Goal: Navigation & Orientation: Find specific page/section

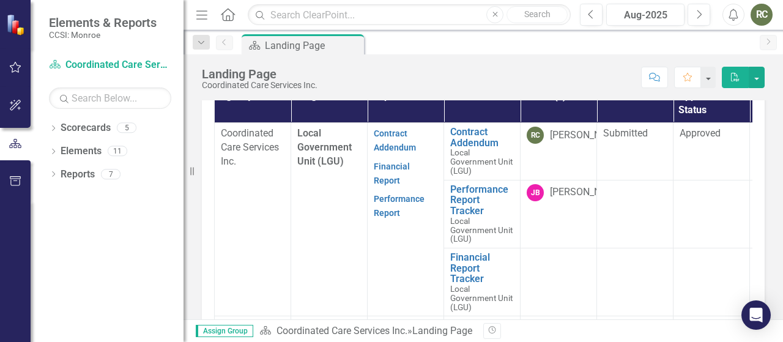
scroll to position [428, 0]
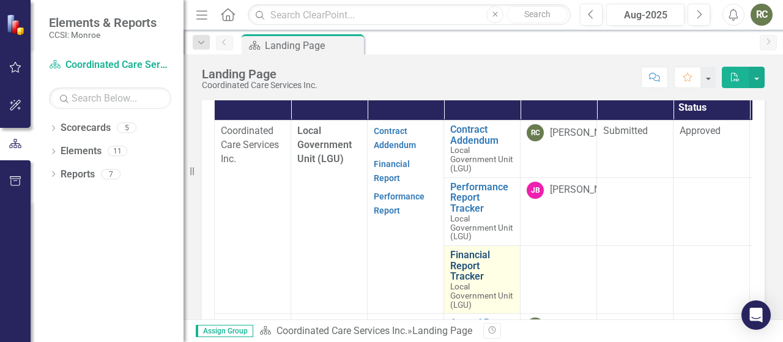
click at [464, 272] on link "Financial Report Tracker" at bounding box center [482, 266] width 64 height 32
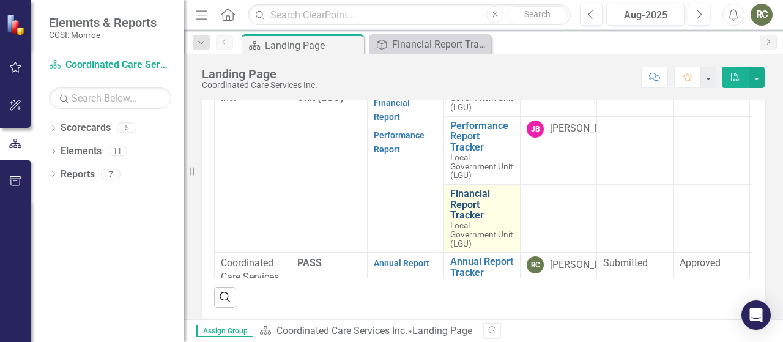
click at [470, 212] on link "Financial Report Tracker" at bounding box center [482, 204] width 64 height 32
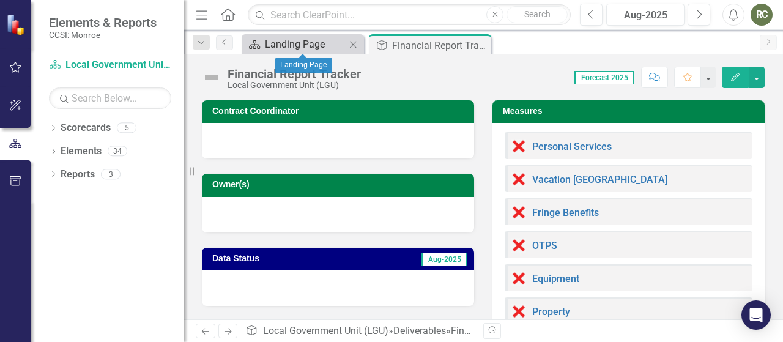
click at [283, 40] on div "Landing Page" at bounding box center [305, 44] width 81 height 15
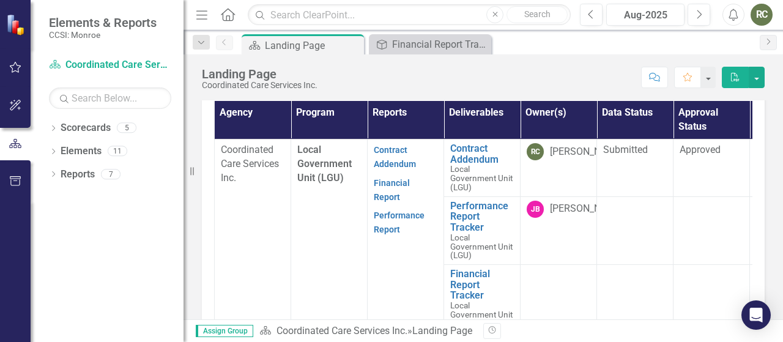
scroll to position [428, 0]
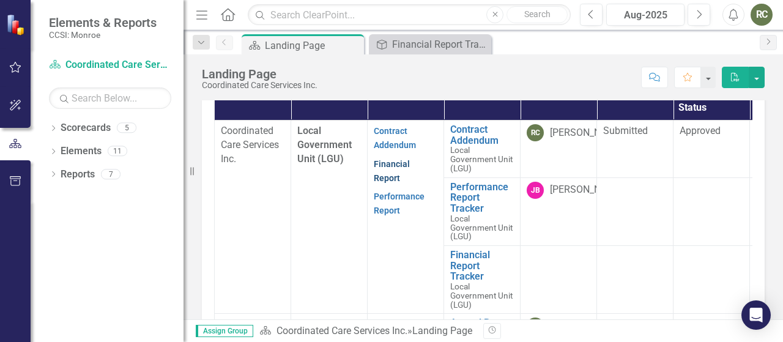
click at [410, 173] on link "Financial Report" at bounding box center [392, 171] width 36 height 24
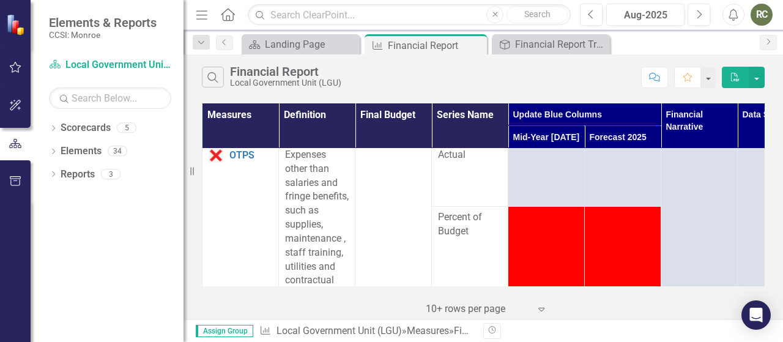
scroll to position [673, 0]
